Goal: Task Accomplishment & Management: Complete application form

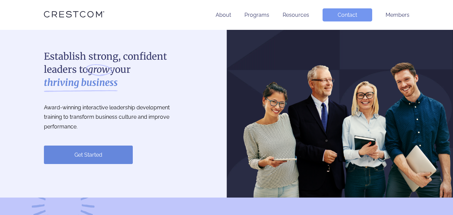
click at [348, 14] on link "Contact" at bounding box center [348, 14] width 50 height 13
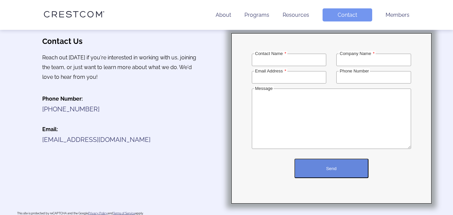
scroll to position [18, 0]
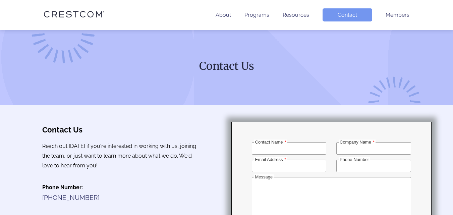
click at [275, 149] on input "Contact Name" at bounding box center [289, 148] width 75 height 12
type input "[PERSON_NAME]"
type input "System4 [GEOGRAPHIC_DATA][US_STATE]"
type input "[EMAIL_ADDRESS][DOMAIN_NAME]"
type input "7603302442"
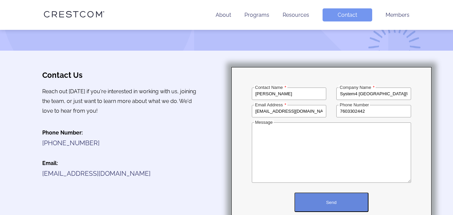
scroll to position [96, 0]
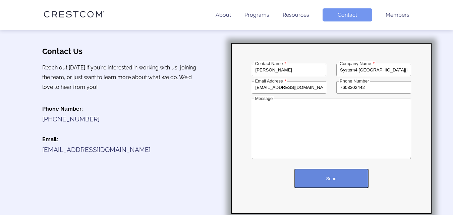
click at [272, 133] on textarea "Message" at bounding box center [331, 129] width 159 height 60
paste textarea "I work with a local cleaning company and would love to give you a professional …"
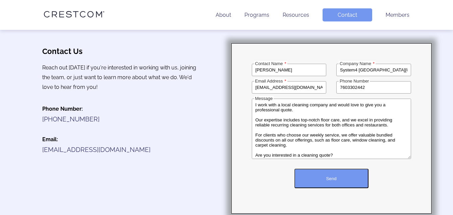
scroll to position [44, 0]
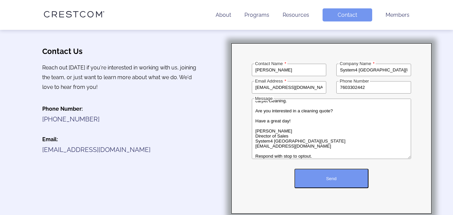
type textarea "I work with a local cleaning company and would love to give you a professional …"
click at [323, 180] on button "Send" at bounding box center [332, 178] width 74 height 19
